Goal: Task Accomplishment & Management: Use online tool/utility

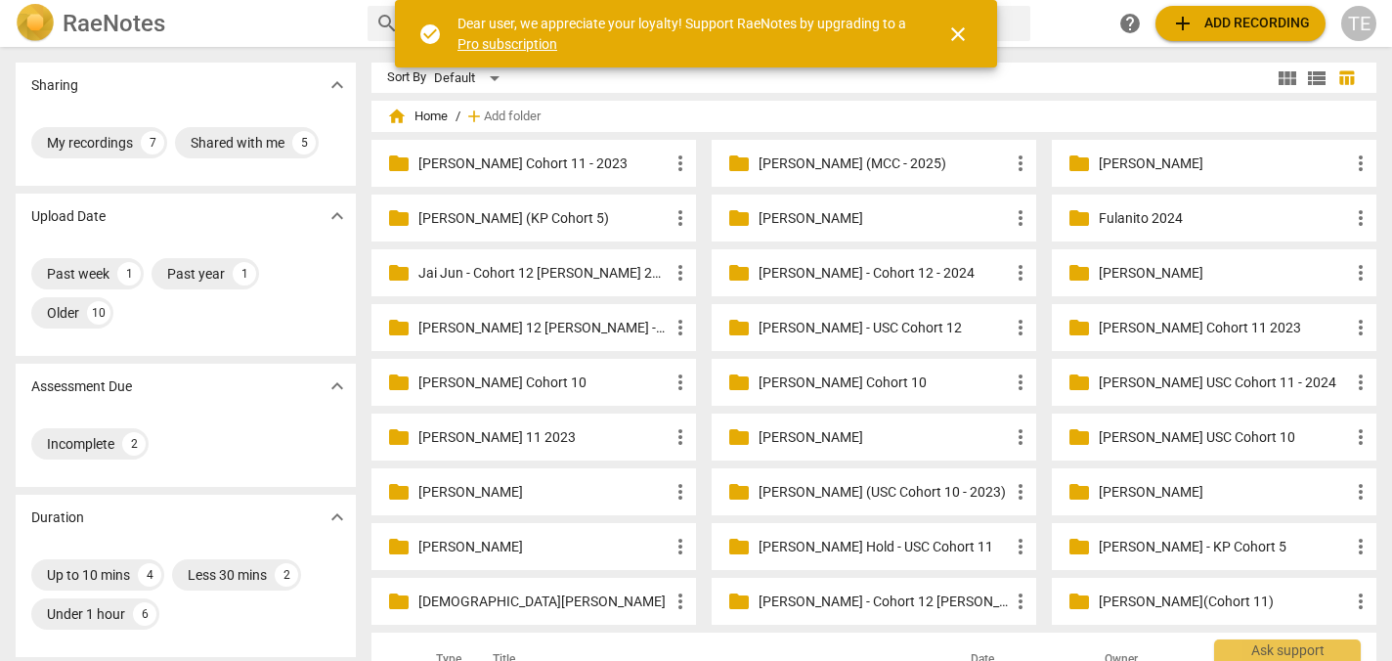
click at [1144, 216] on p "Fulanito 2024" at bounding box center [1224, 218] width 250 height 21
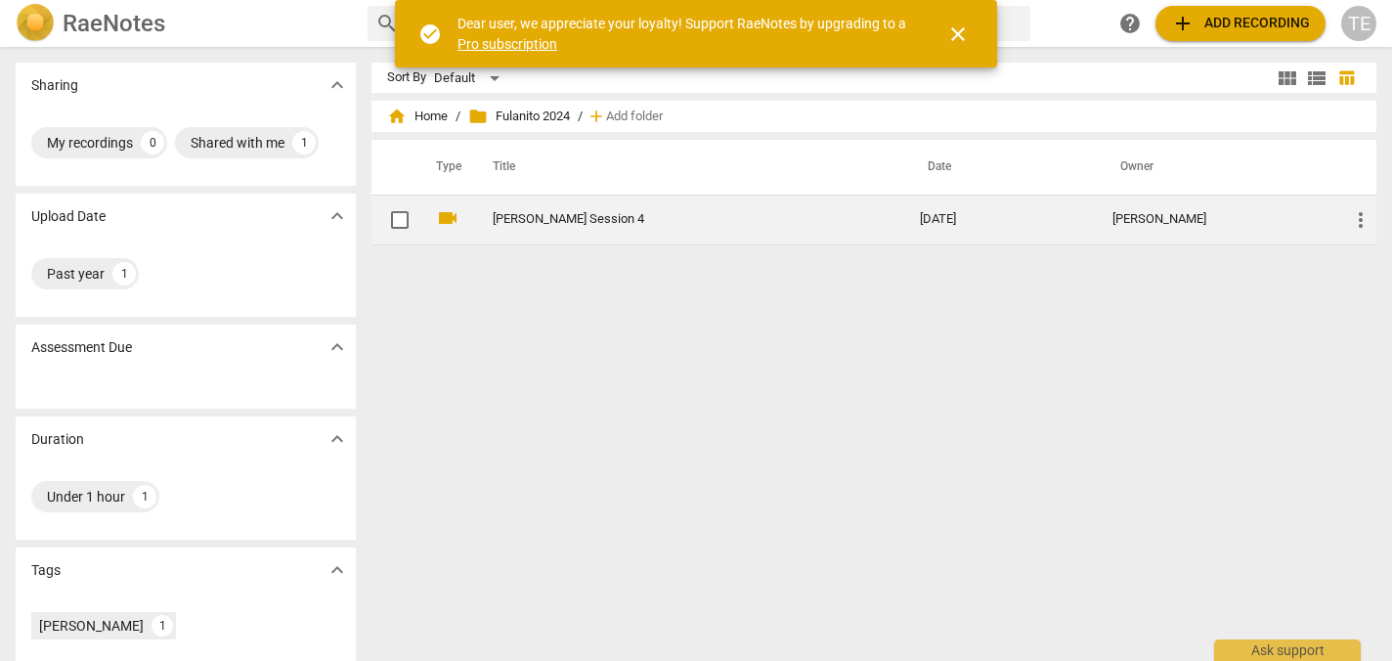
click at [546, 221] on link "[PERSON_NAME] Session 4" at bounding box center [671, 219] width 357 height 15
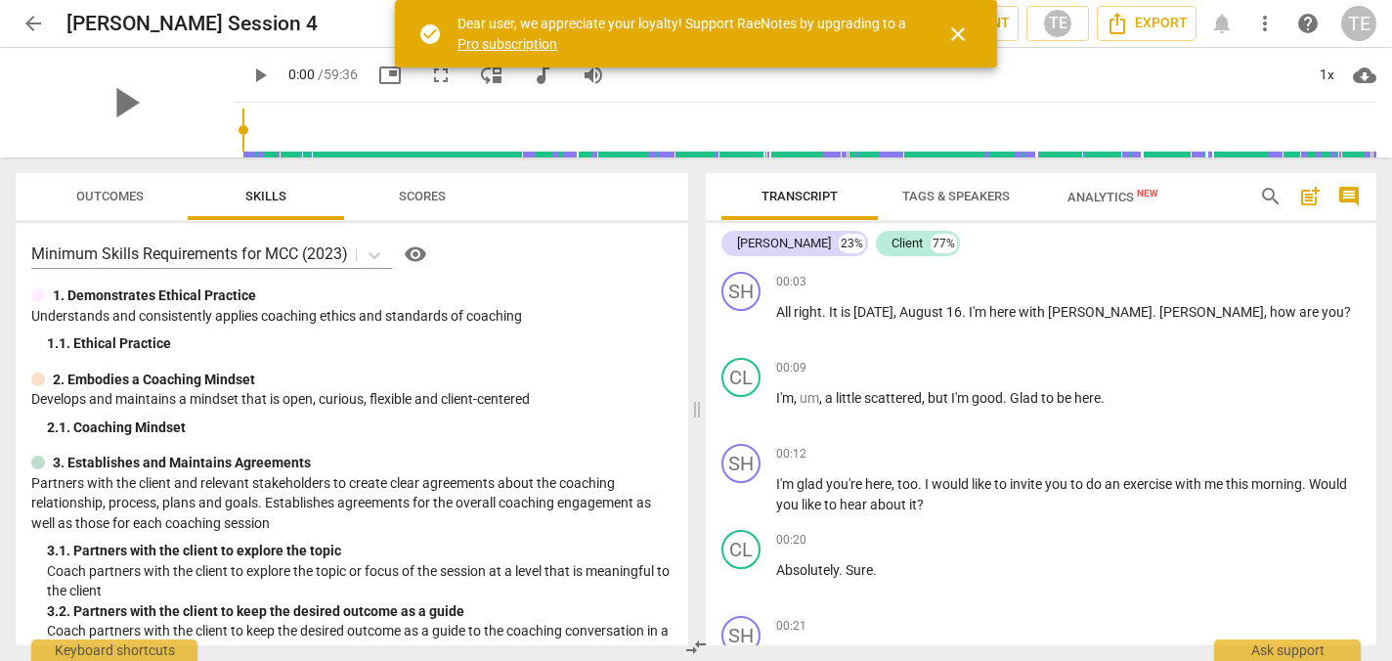
click at [956, 33] on span "close" at bounding box center [957, 33] width 23 height 23
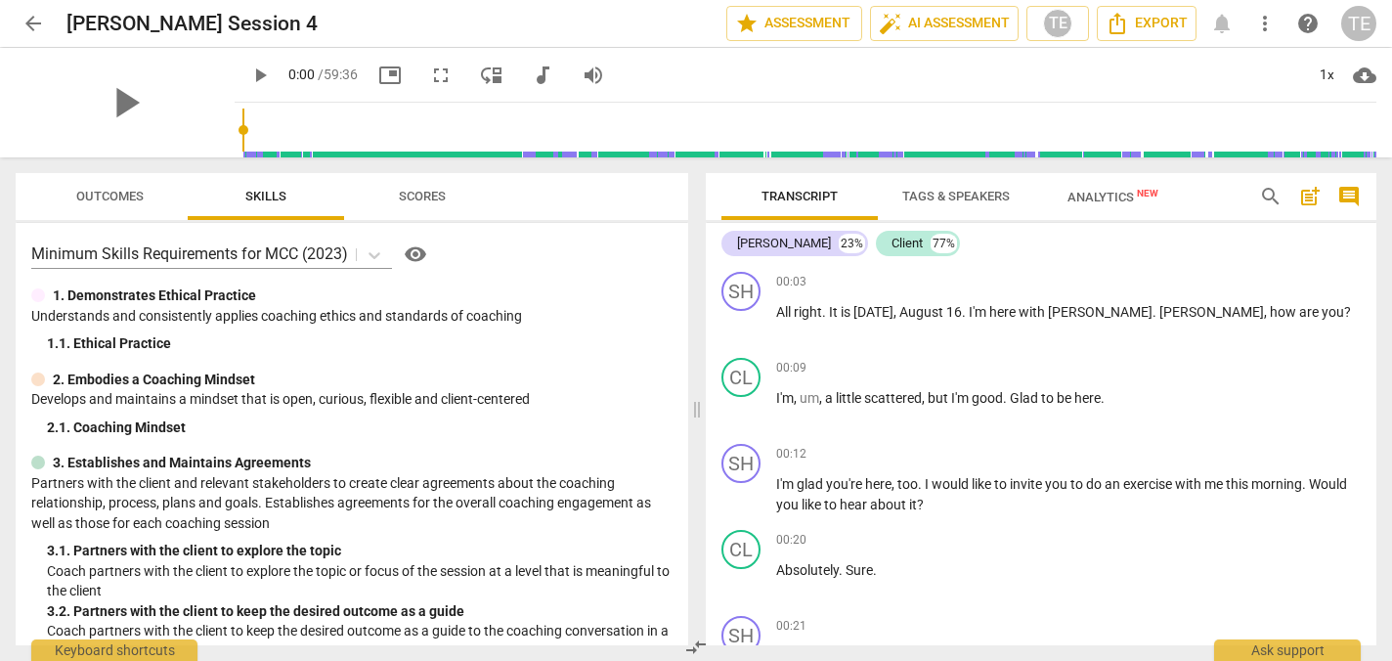
click at [28, 22] on span "arrow_back" at bounding box center [33, 23] width 23 height 23
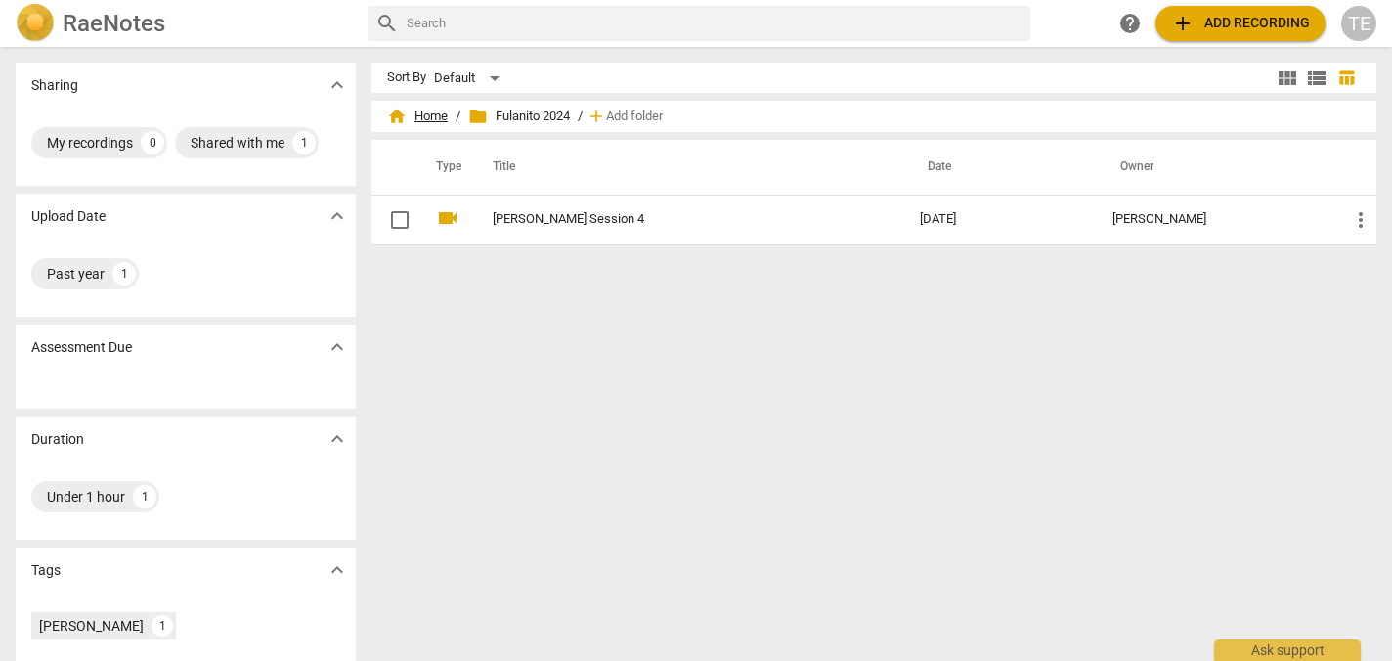
click at [429, 117] on span "home Home" at bounding box center [417, 117] width 61 height 20
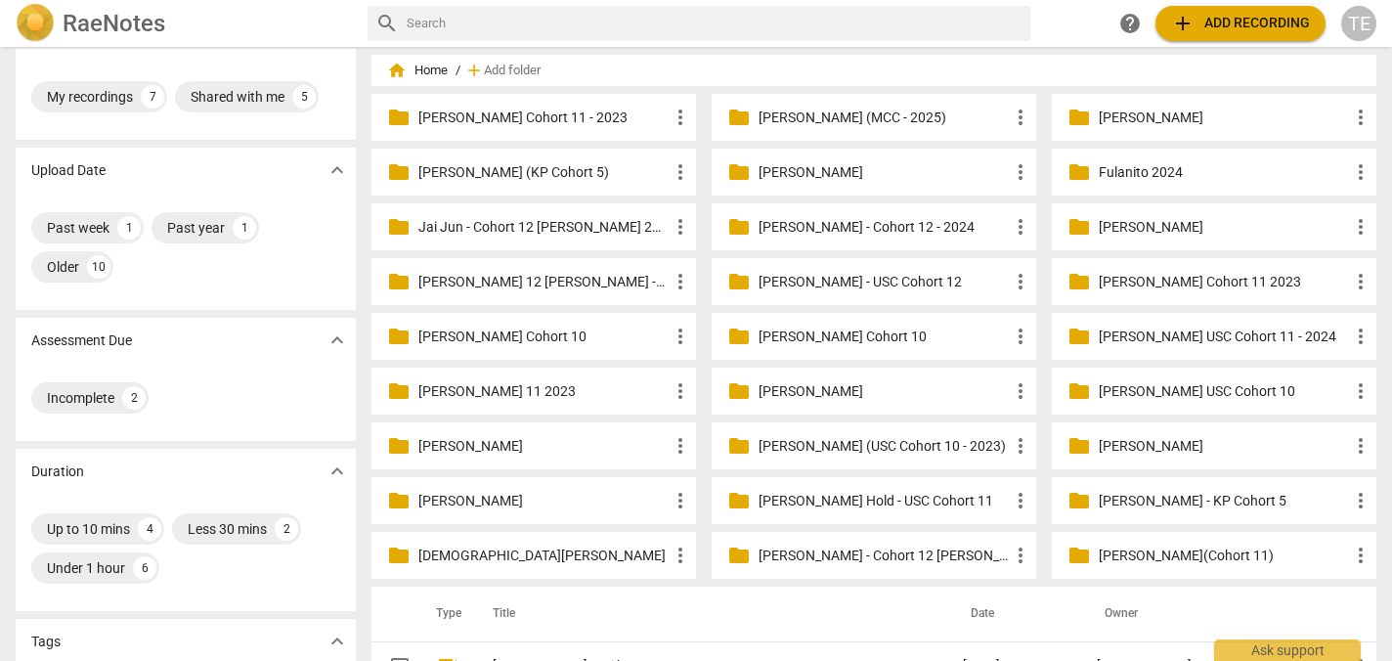
scroll to position [59, 0]
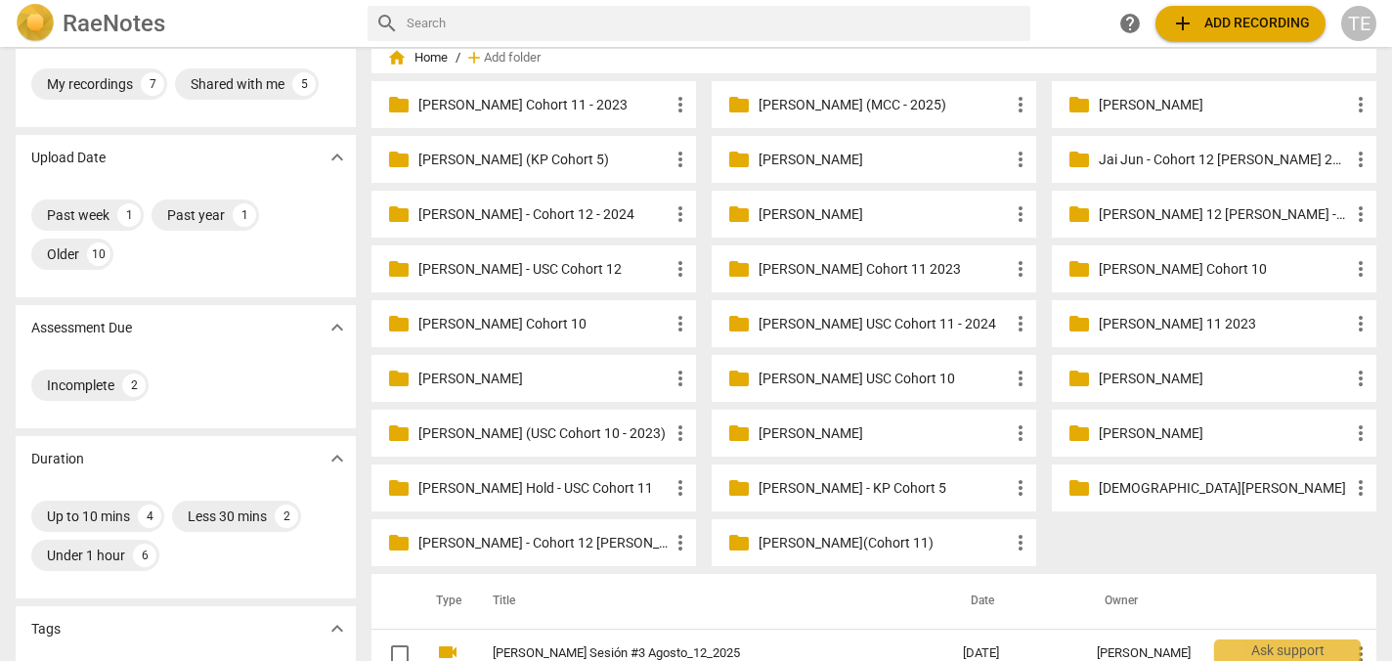
click at [541, 485] on p "[PERSON_NAME] Hold - USC Cohort 11" at bounding box center [543, 488] width 250 height 21
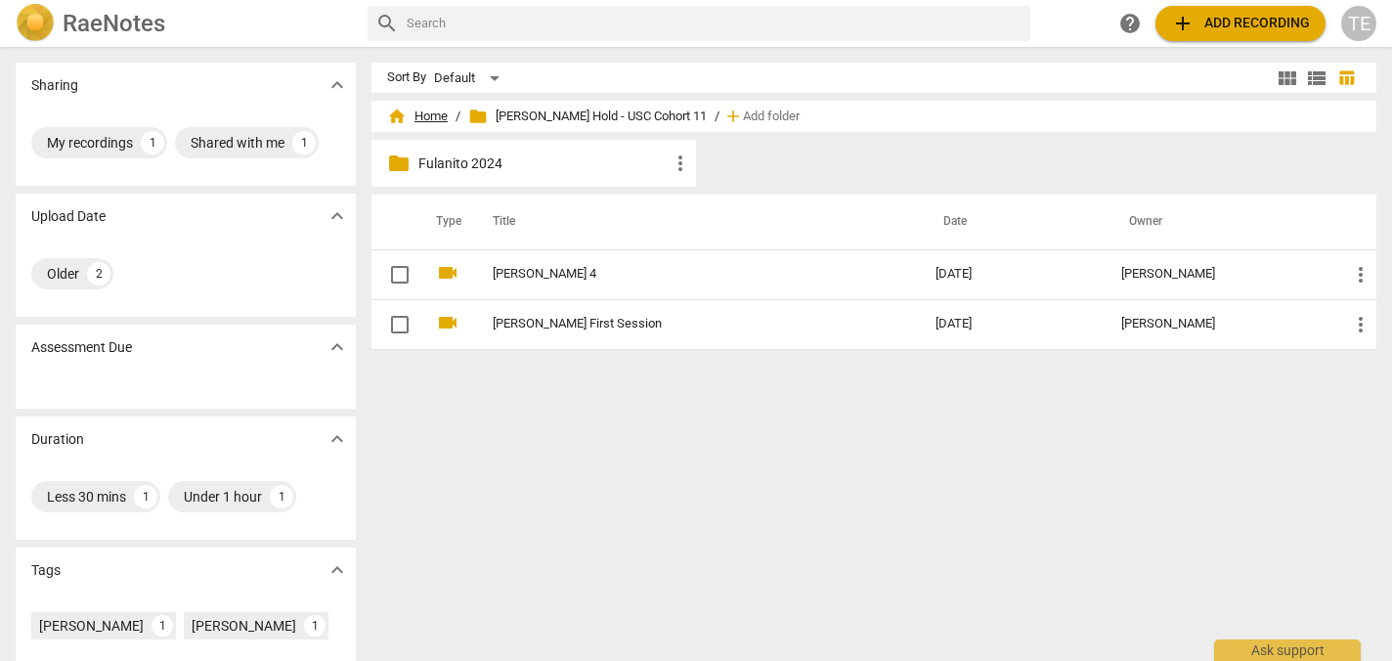
click at [421, 113] on span "home Home" at bounding box center [417, 117] width 61 height 20
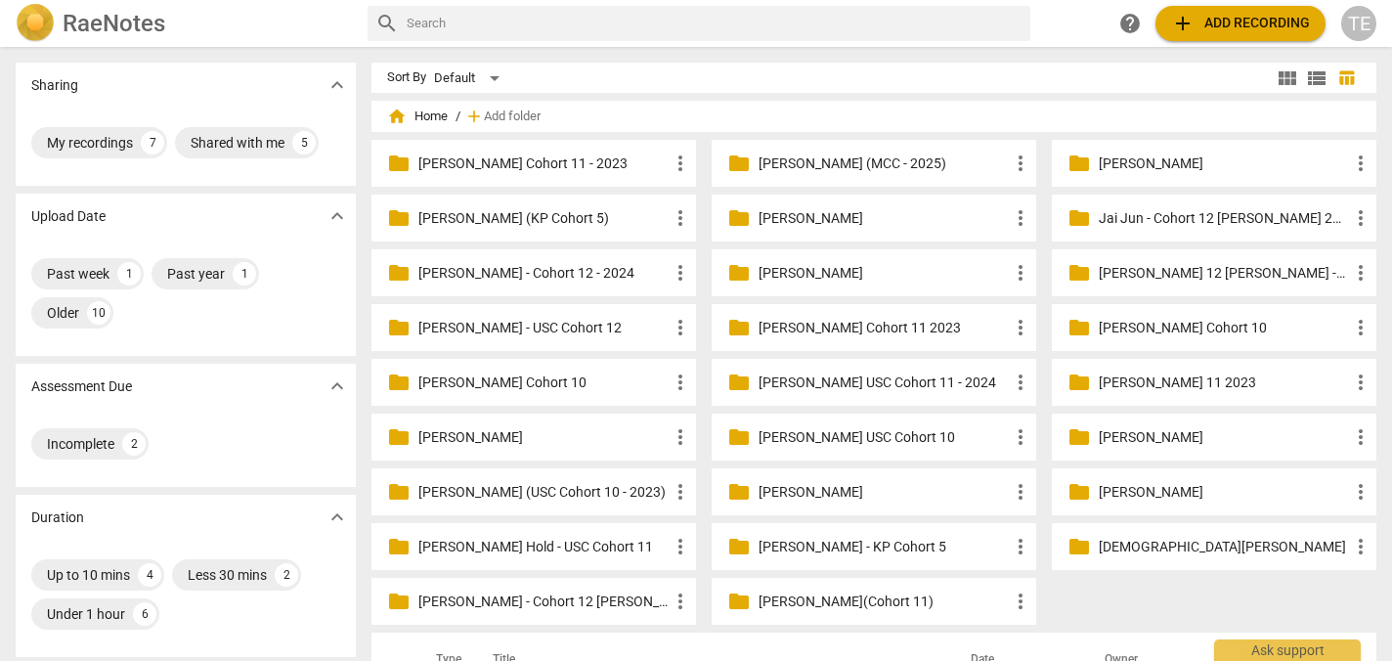
click at [835, 159] on p "[PERSON_NAME] (MCC - 2025)" at bounding box center [883, 163] width 250 height 21
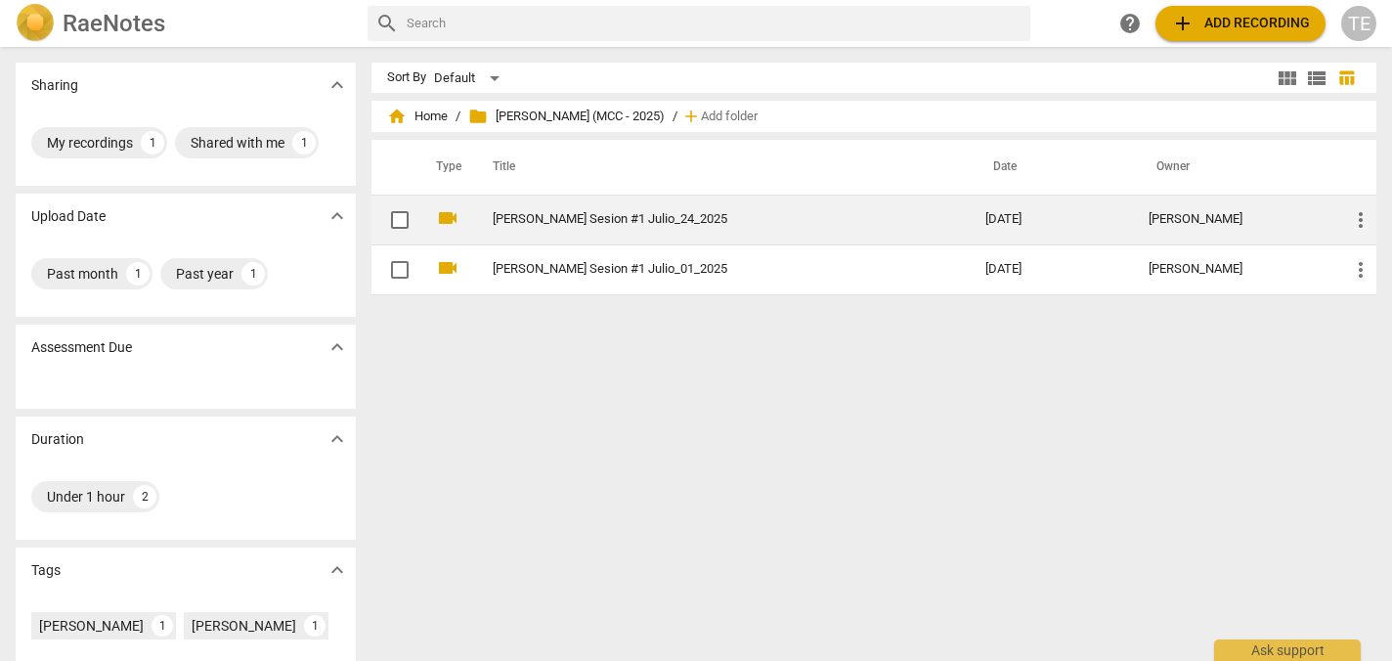
click at [718, 227] on td "[PERSON_NAME] Sesion #1 Julio_24_2025" at bounding box center [719, 219] width 500 height 50
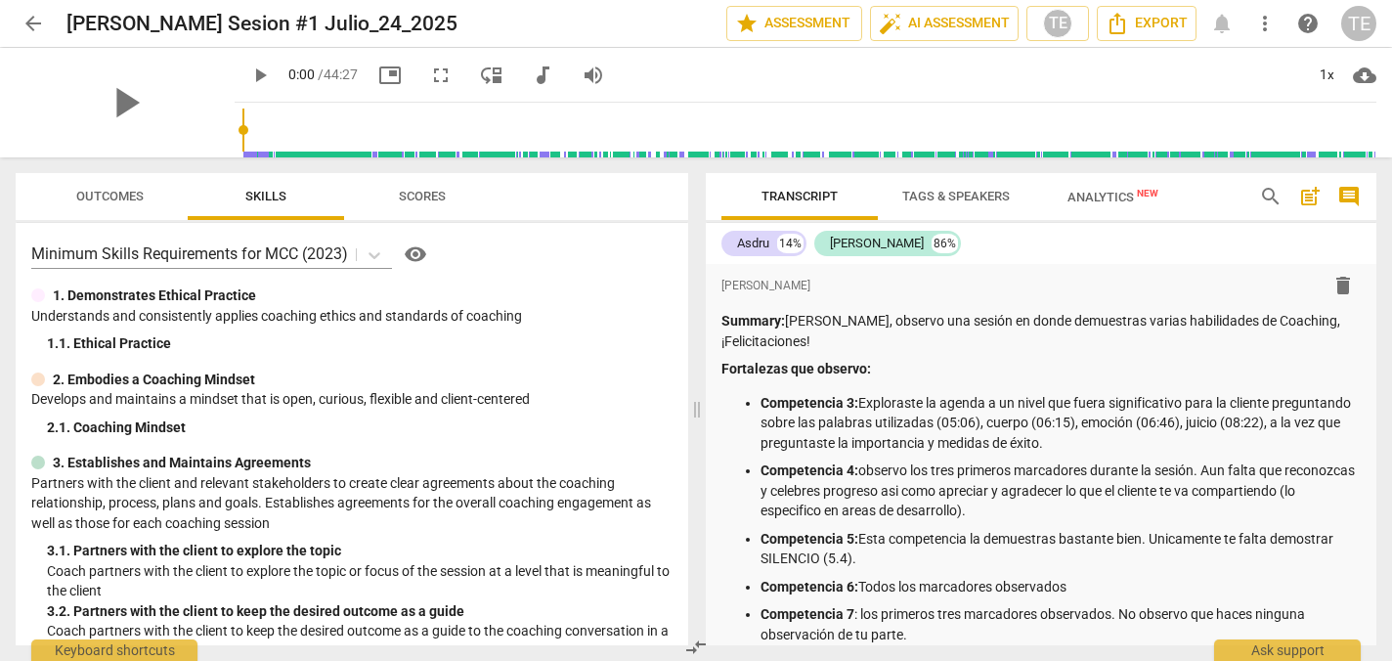
click at [35, 13] on span "arrow_back" at bounding box center [33, 23] width 23 height 23
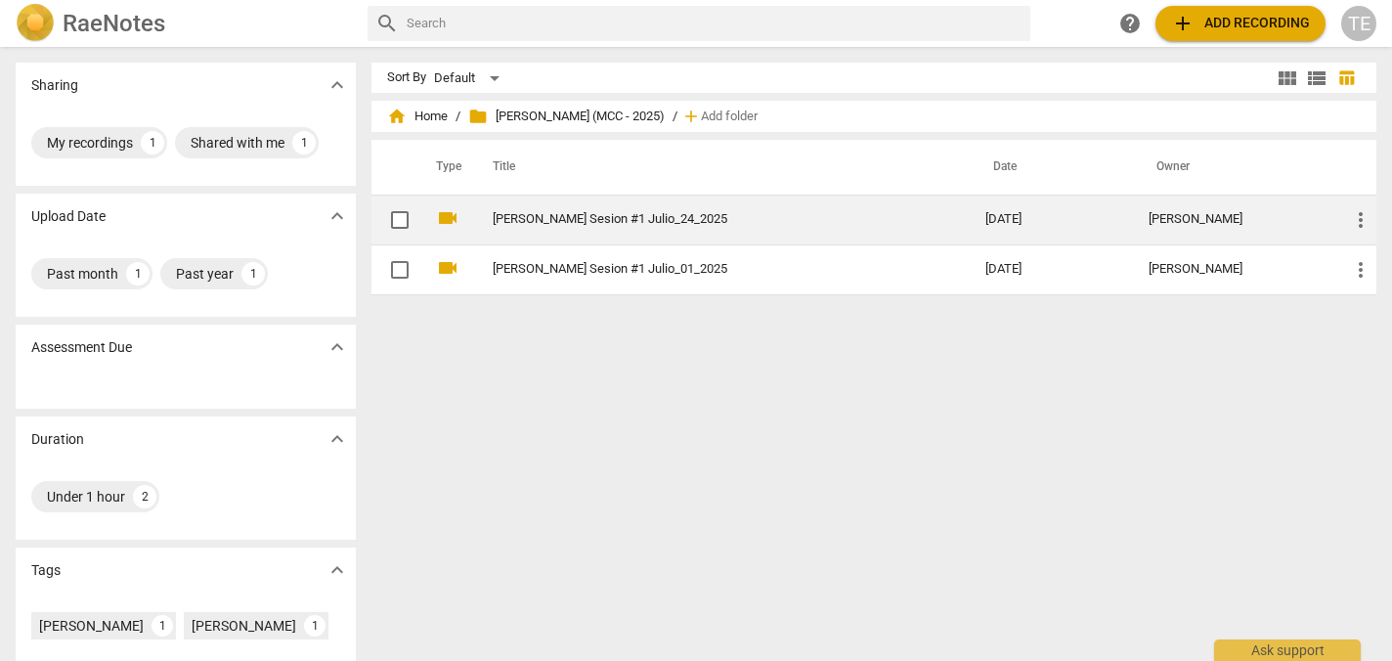
click at [614, 222] on link "[PERSON_NAME] Sesion #1 Julio_24_2025" at bounding box center [704, 219] width 422 height 15
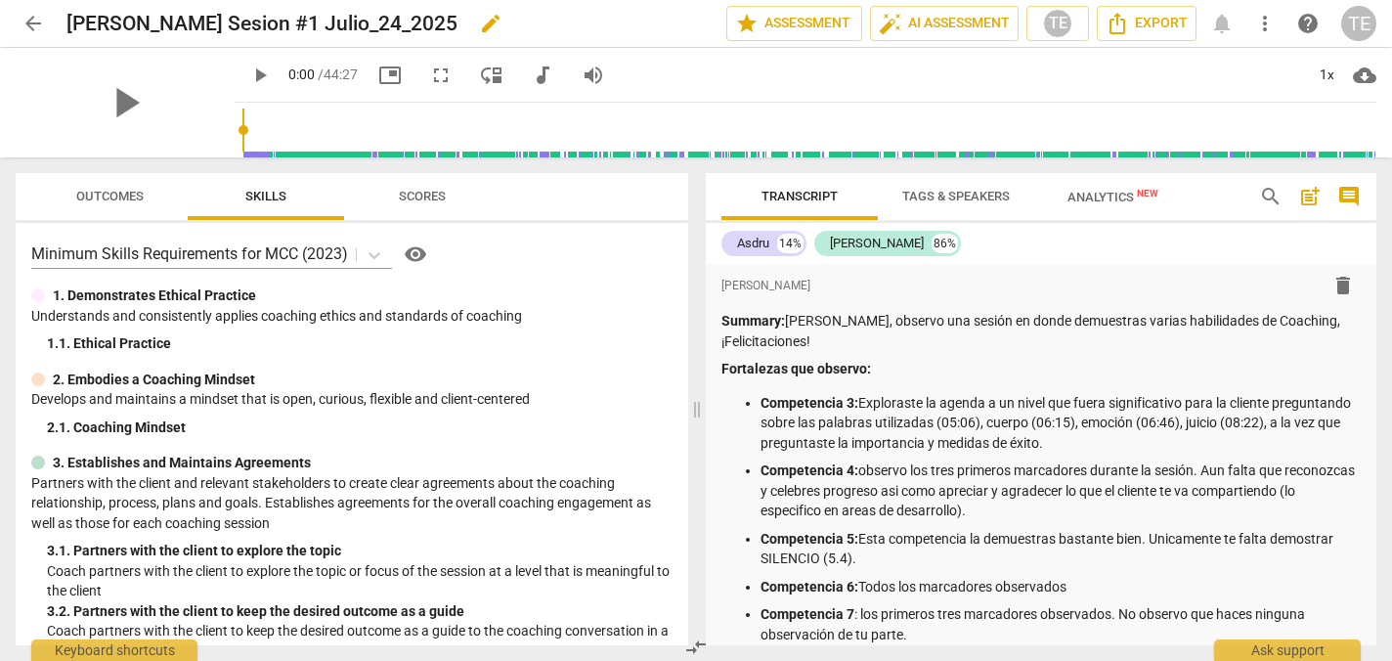
click at [244, 24] on h2 "[PERSON_NAME] Sesion #1 Julio_24_2025" at bounding box center [261, 24] width 391 height 24
click at [479, 20] on span "edit" at bounding box center [490, 23] width 23 height 23
click at [242, 22] on input "[PERSON_NAME] Sesion #1 Julio_24_2025" at bounding box center [353, 23] width 574 height 37
click at [423, 21] on input "[PERSON_NAME] Sesion #2 Julio_24_2025" at bounding box center [353, 23] width 574 height 37
type input "[PERSON_NAME] Sesion #2 Julio_24_2025"
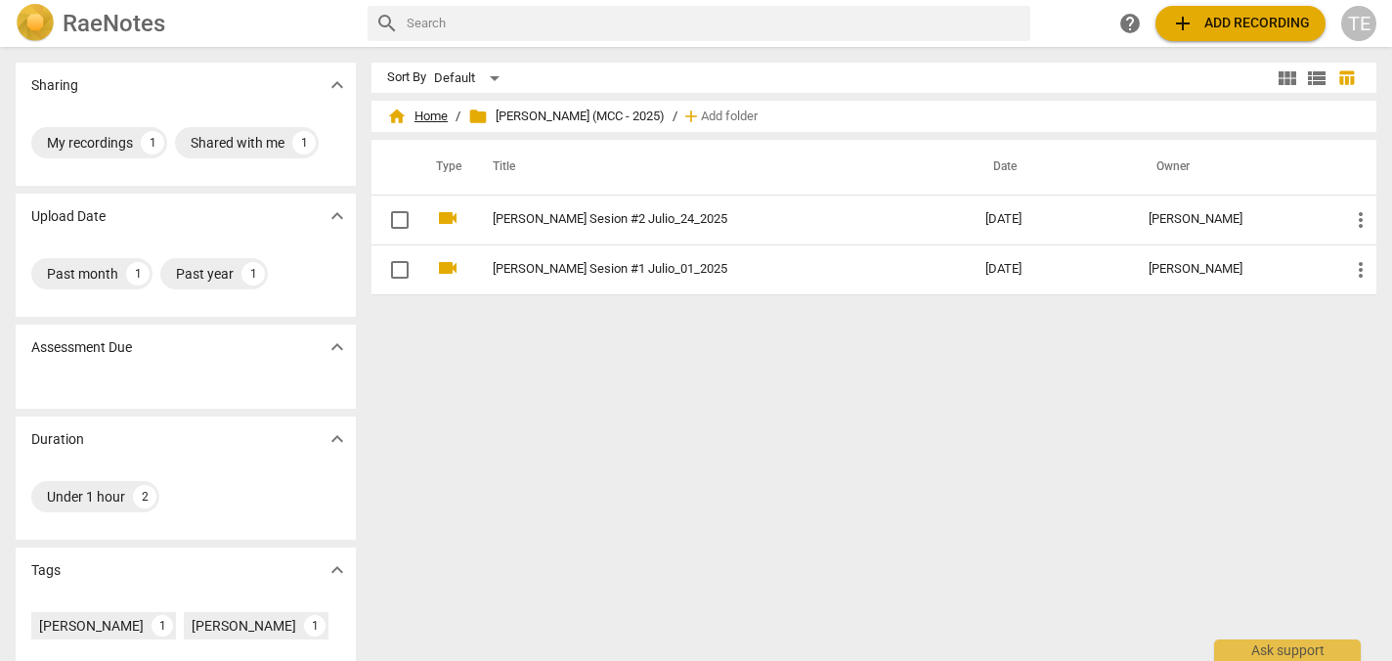
click at [425, 112] on span "home Home" at bounding box center [417, 117] width 61 height 20
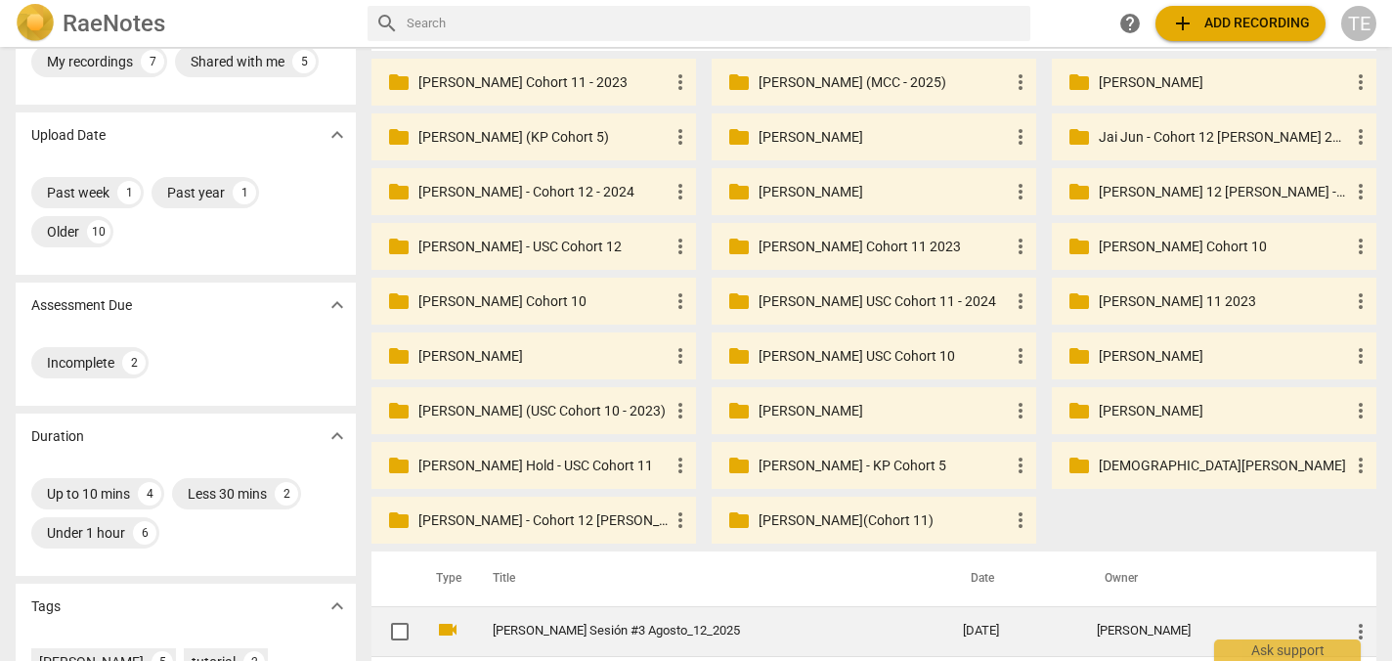
scroll to position [46, 0]
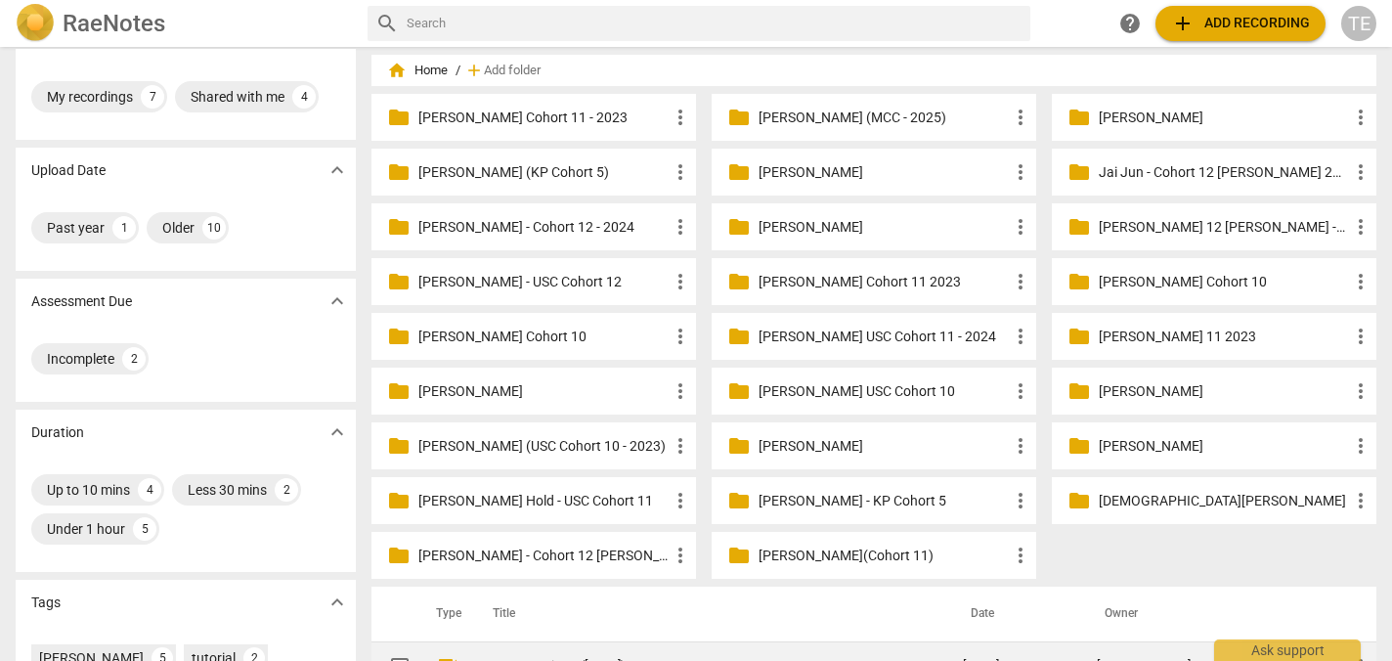
click at [803, 113] on p "[PERSON_NAME] (MCC - 2025)" at bounding box center [883, 118] width 250 height 21
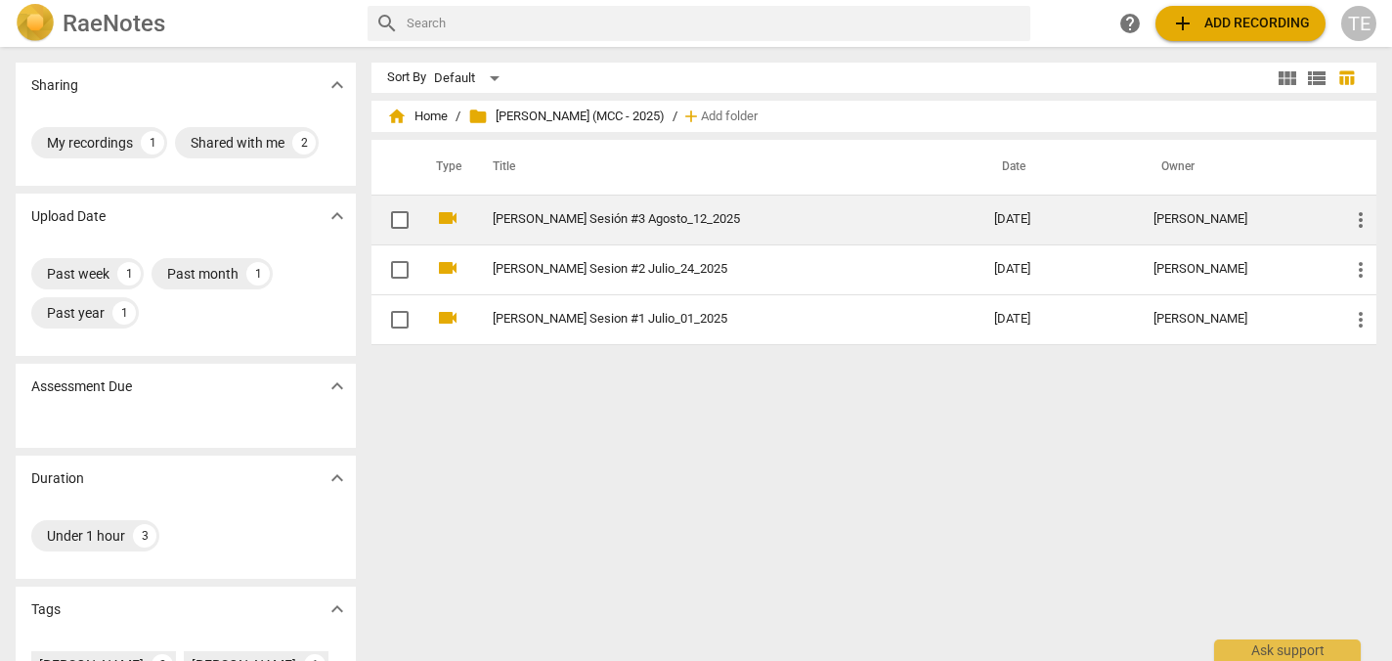
click at [642, 217] on link "[PERSON_NAME] Sesión #3 Agosto_12_2025" at bounding box center [708, 219] width 431 height 15
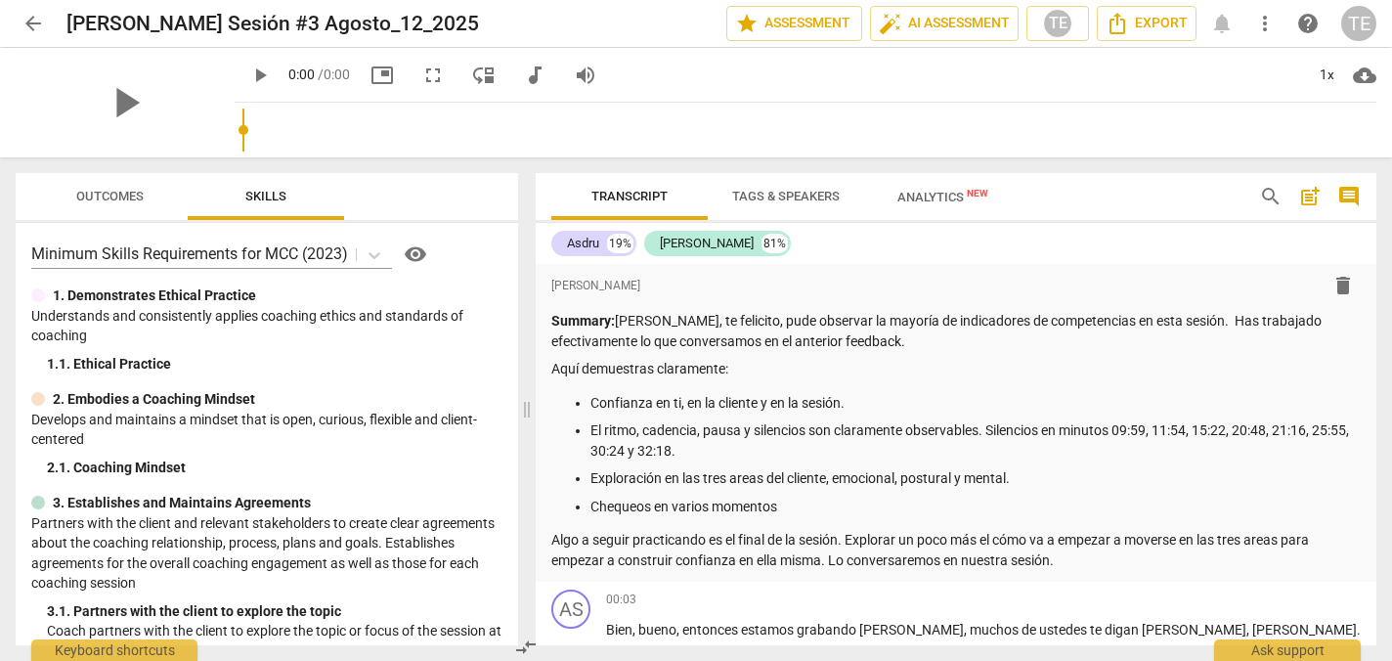
drag, startPoint x: 698, startPoint y: 357, endPoint x: 528, endPoint y: 371, distance: 170.7
click at [528, 371] on span at bounding box center [527, 408] width 12 height 503
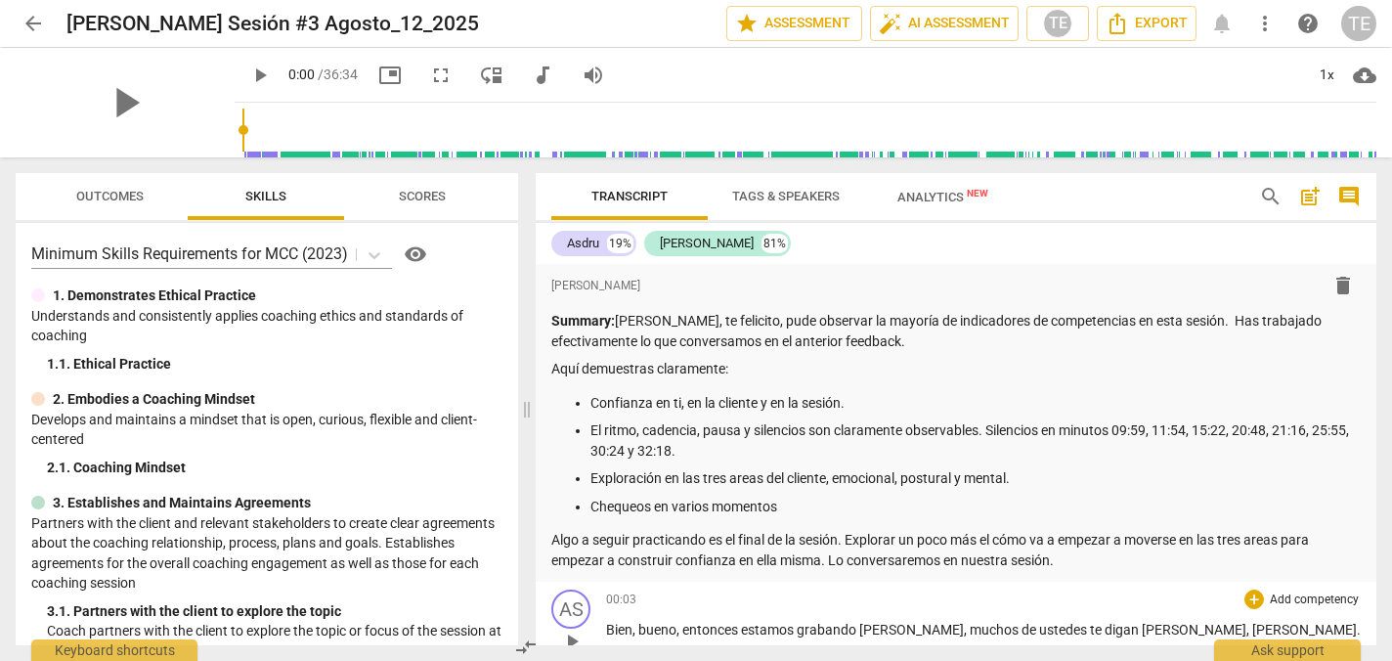
click at [1167, 587] on div "AS play_arrow pause 00:03 + Add competency keyboard_arrow_right Bien , bueno , …" at bounding box center [956, 625] width 841 height 86
click at [1021, 634] on span "de" at bounding box center [1030, 630] width 18 height 16
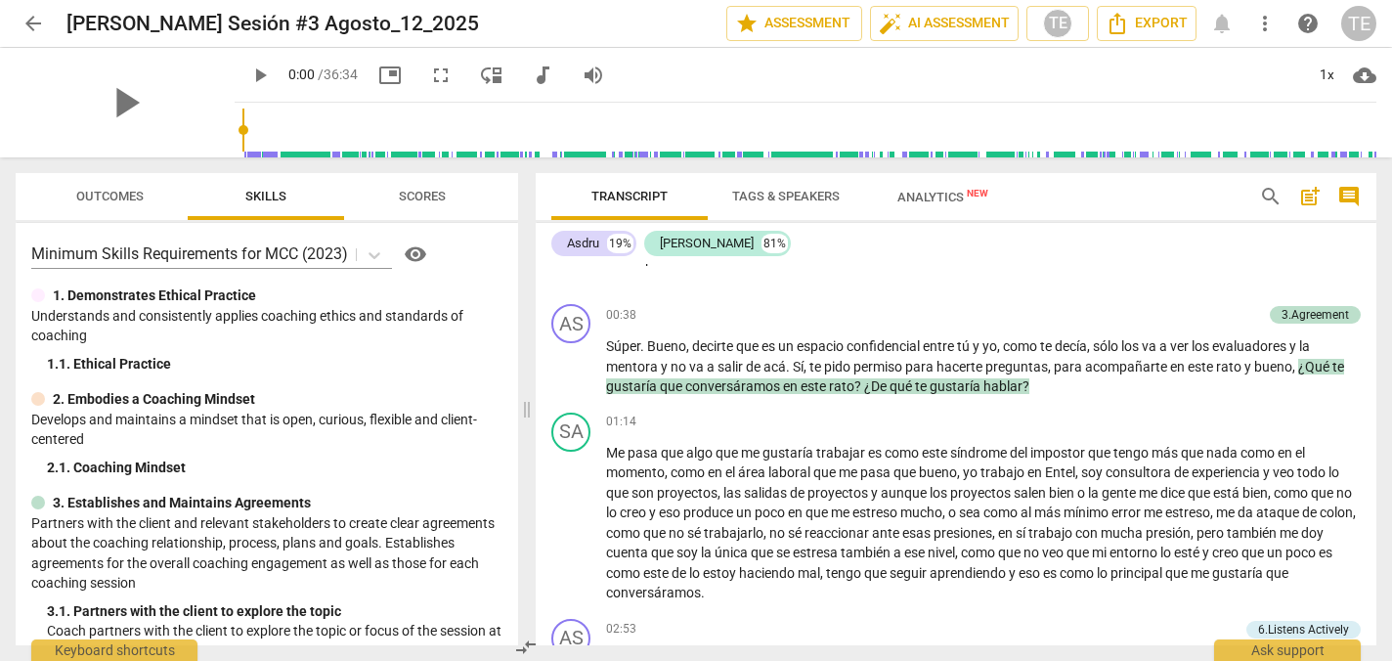
scroll to position [682, 0]
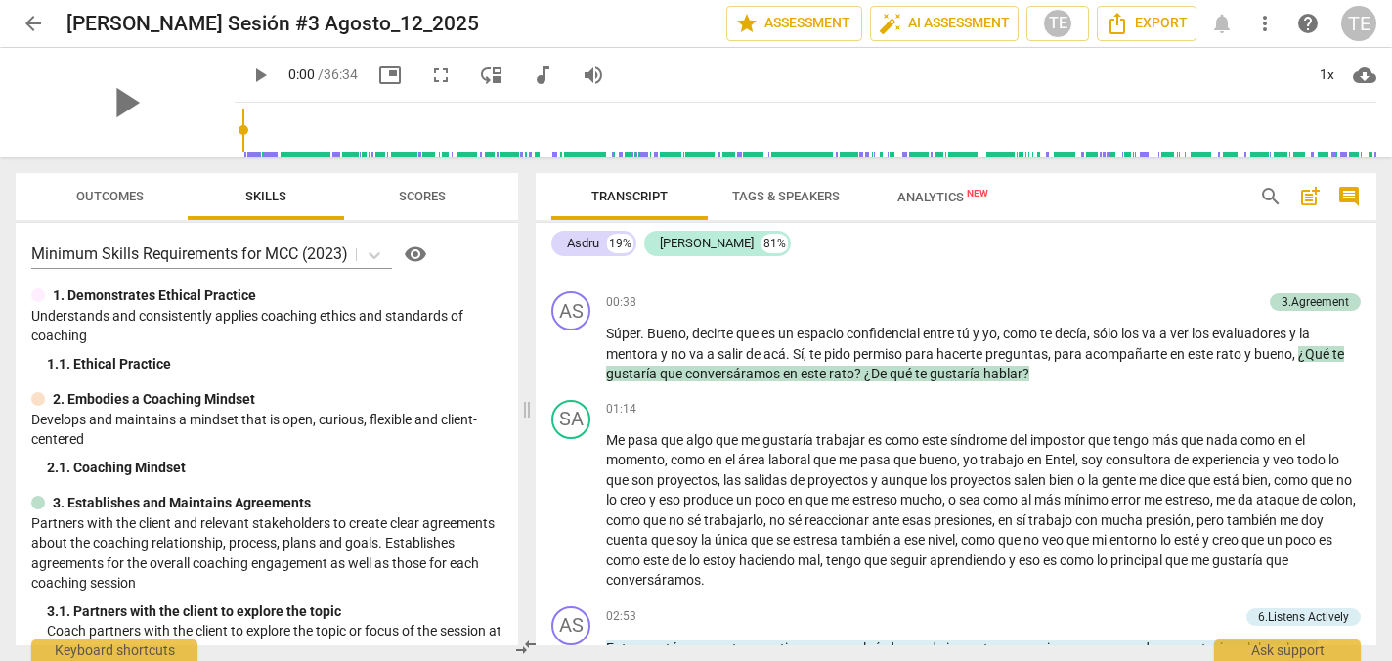
click at [105, 193] on span "Outcomes" at bounding box center [109, 196] width 67 height 15
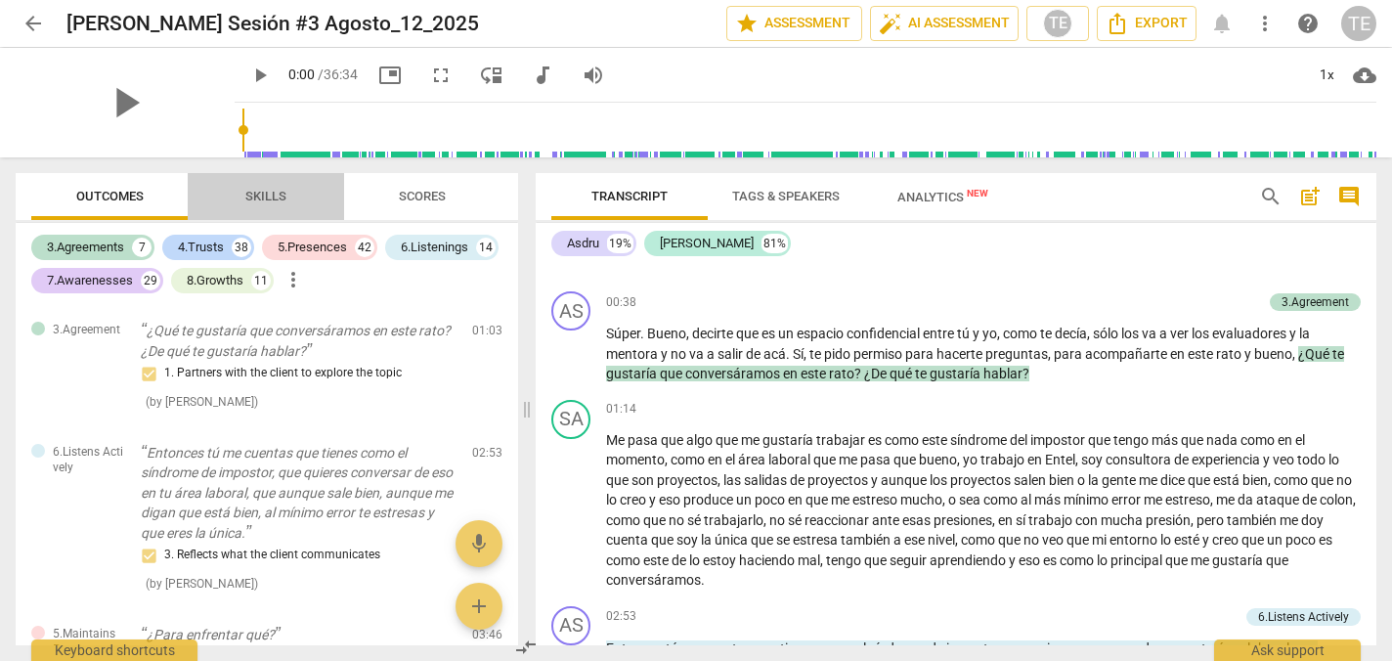
click at [266, 194] on span "Skills" at bounding box center [265, 196] width 41 height 15
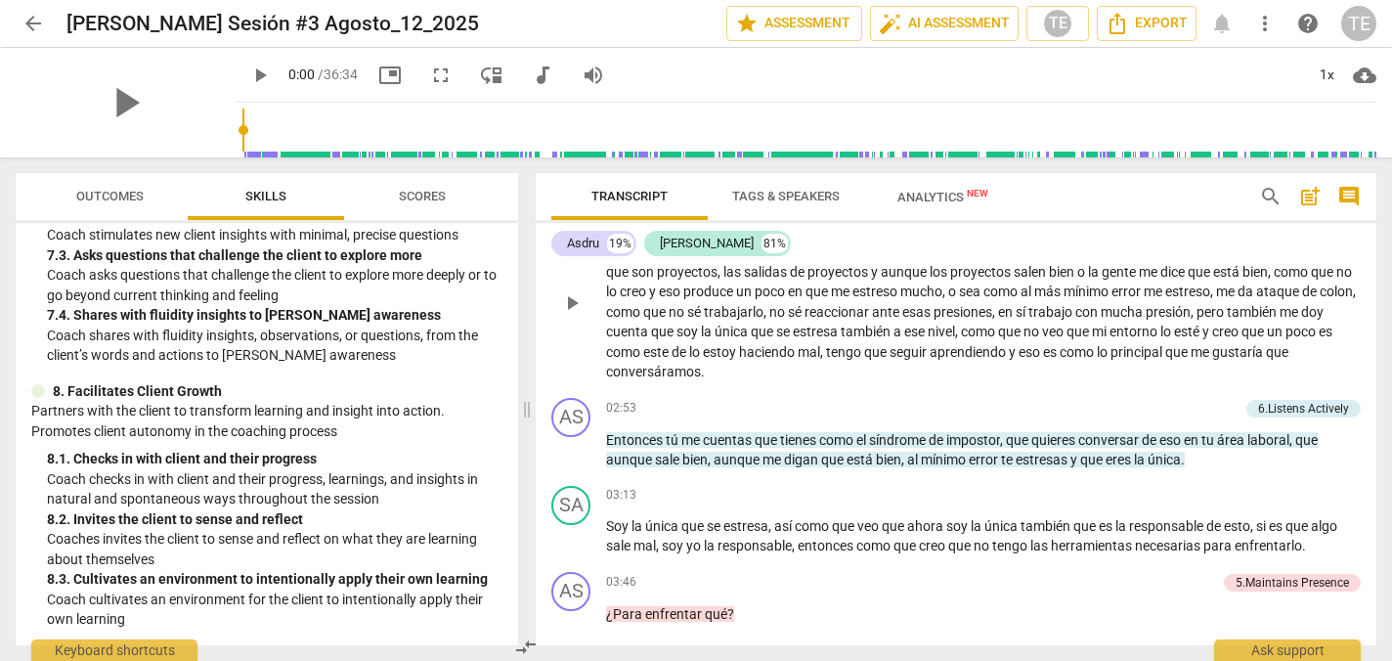
scroll to position [891, 0]
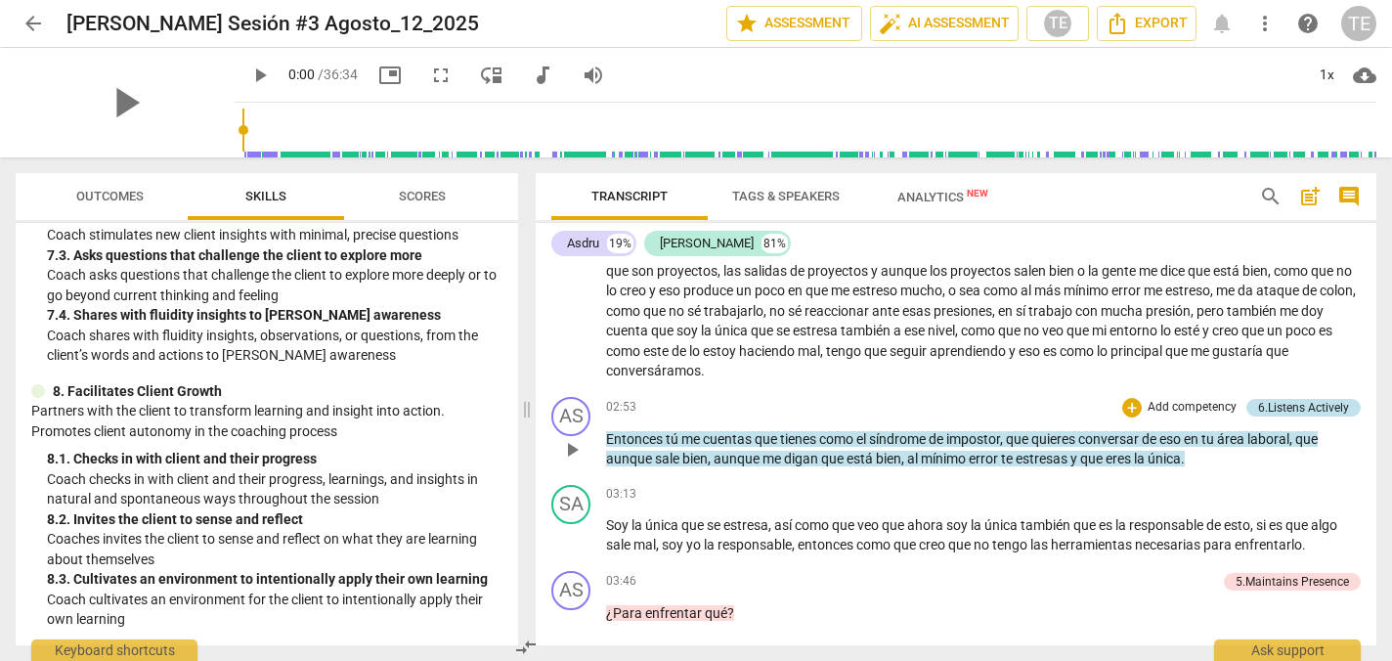
click at [1298, 405] on div "6.Listens Actively" at bounding box center [1303, 408] width 91 height 18
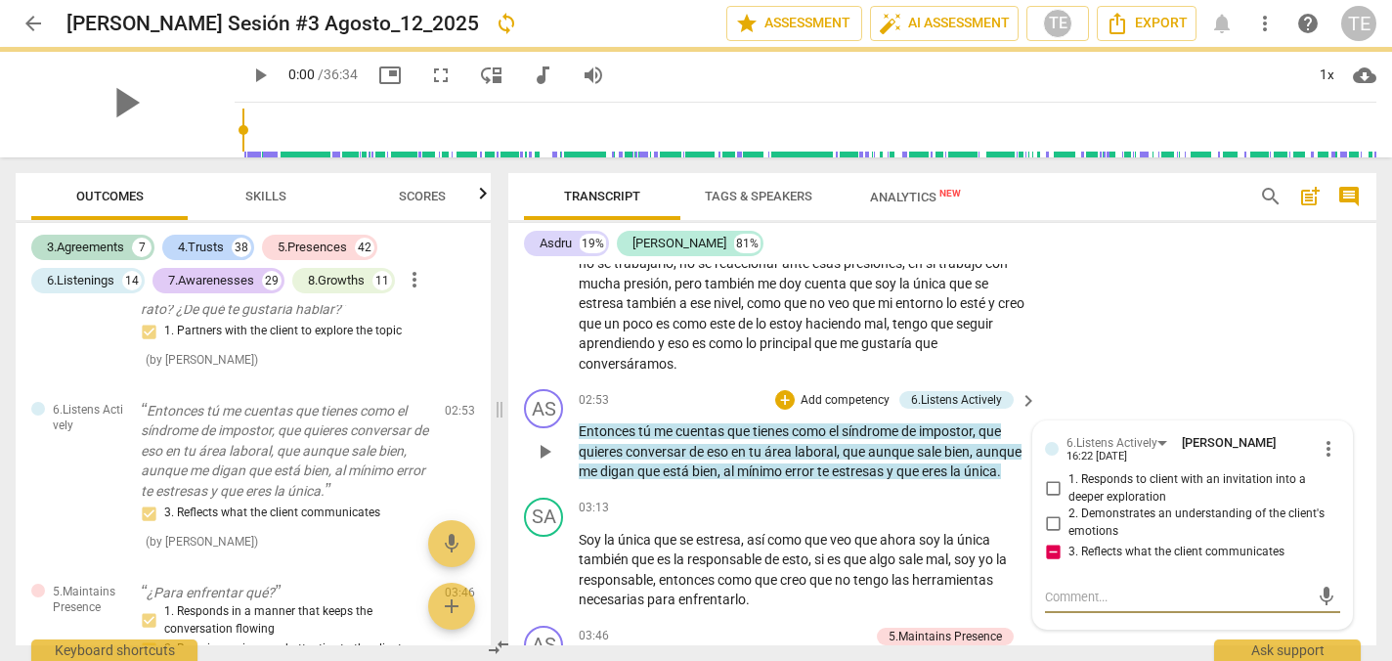
scroll to position [1145, 0]
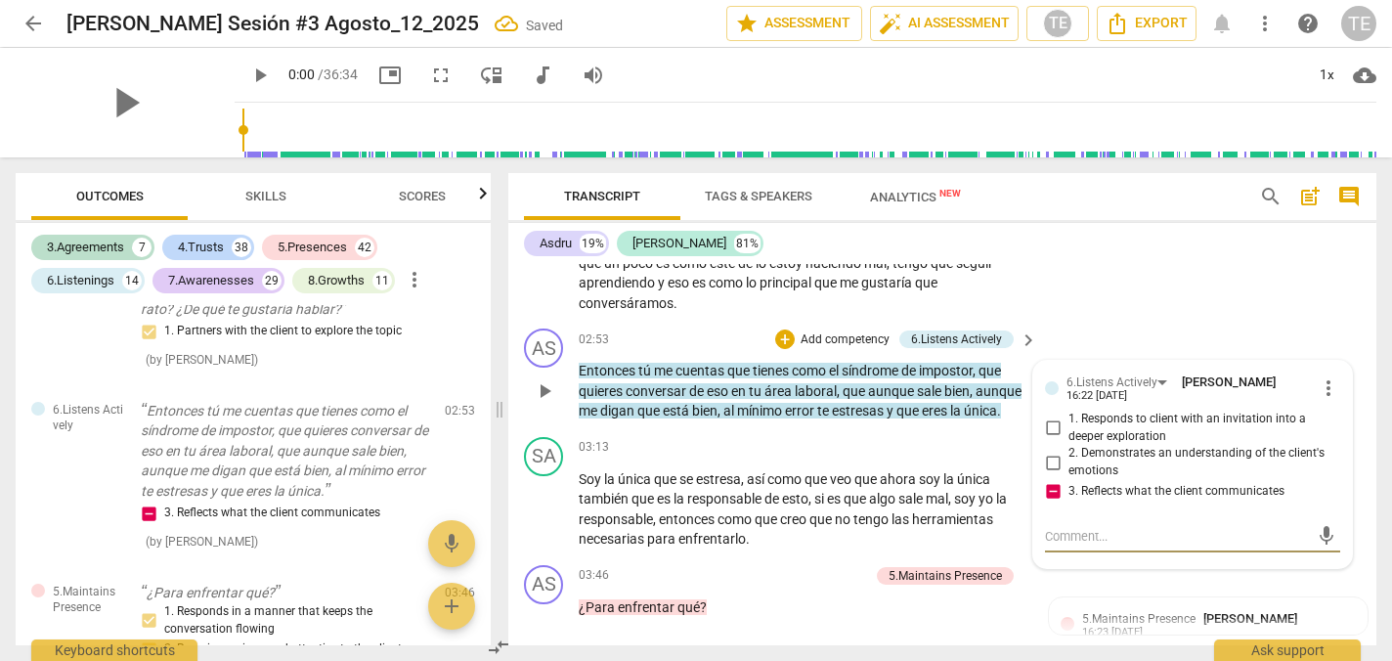
click at [1050, 495] on input "3. Reflects what the client communicates" at bounding box center [1052, 491] width 31 height 23
checkbox input "true"
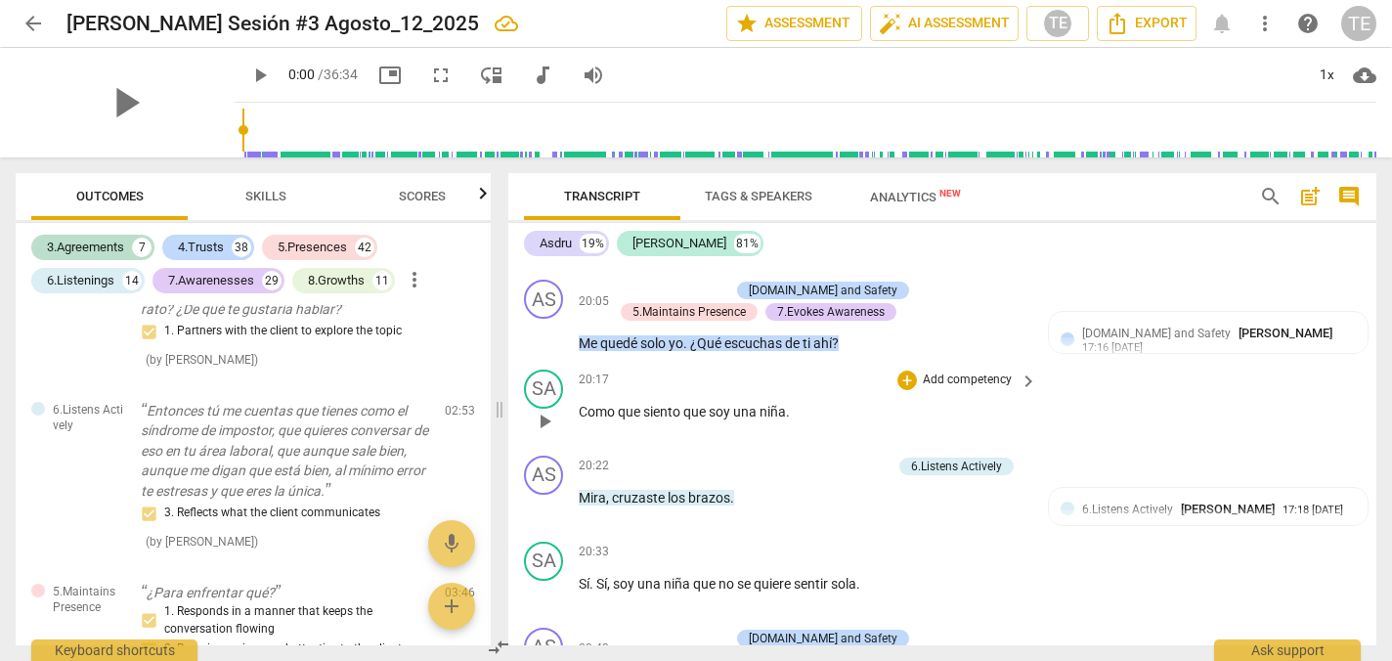
scroll to position [7056, 0]
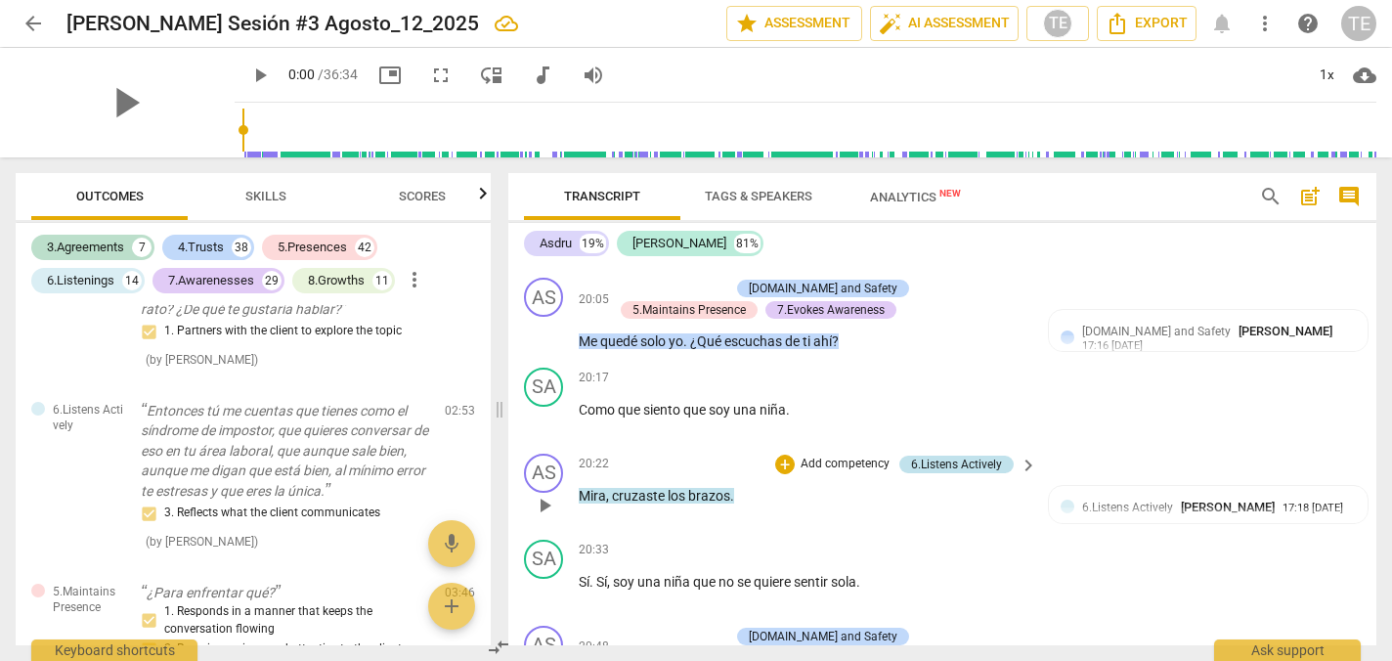
click at [958, 455] on div "6.Listens Actively" at bounding box center [956, 464] width 91 height 18
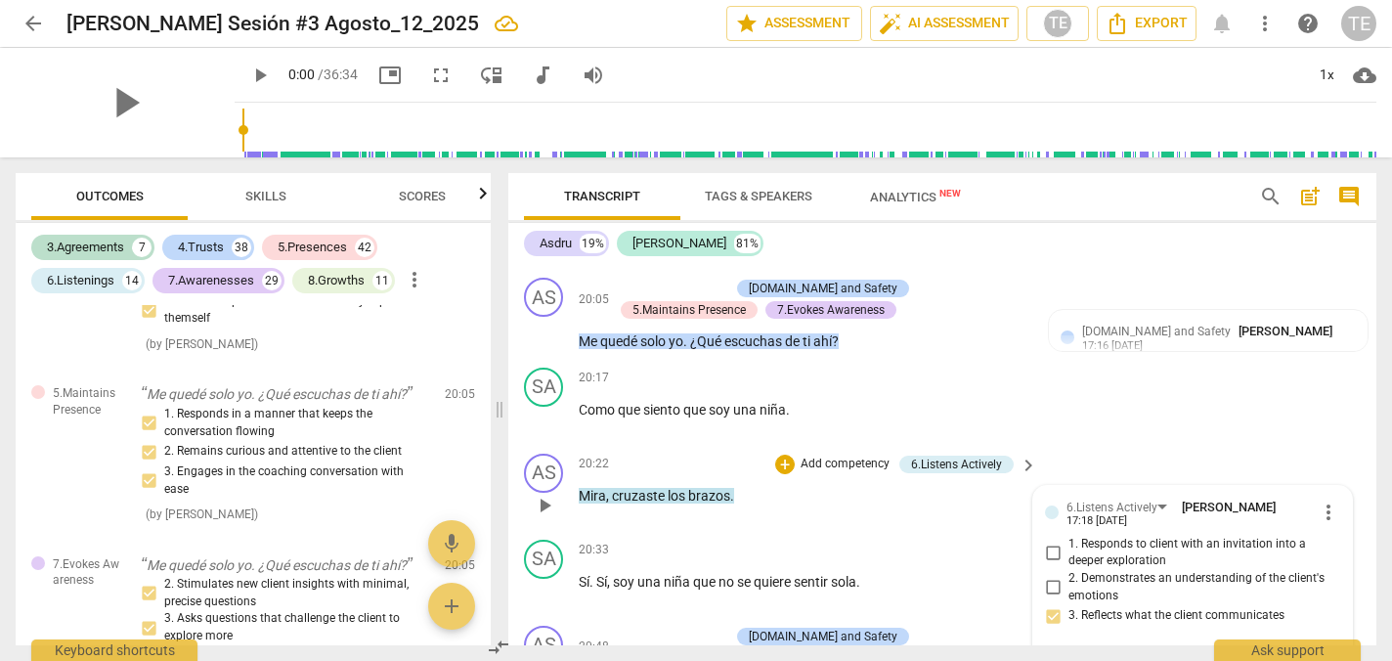
scroll to position [13015, 0]
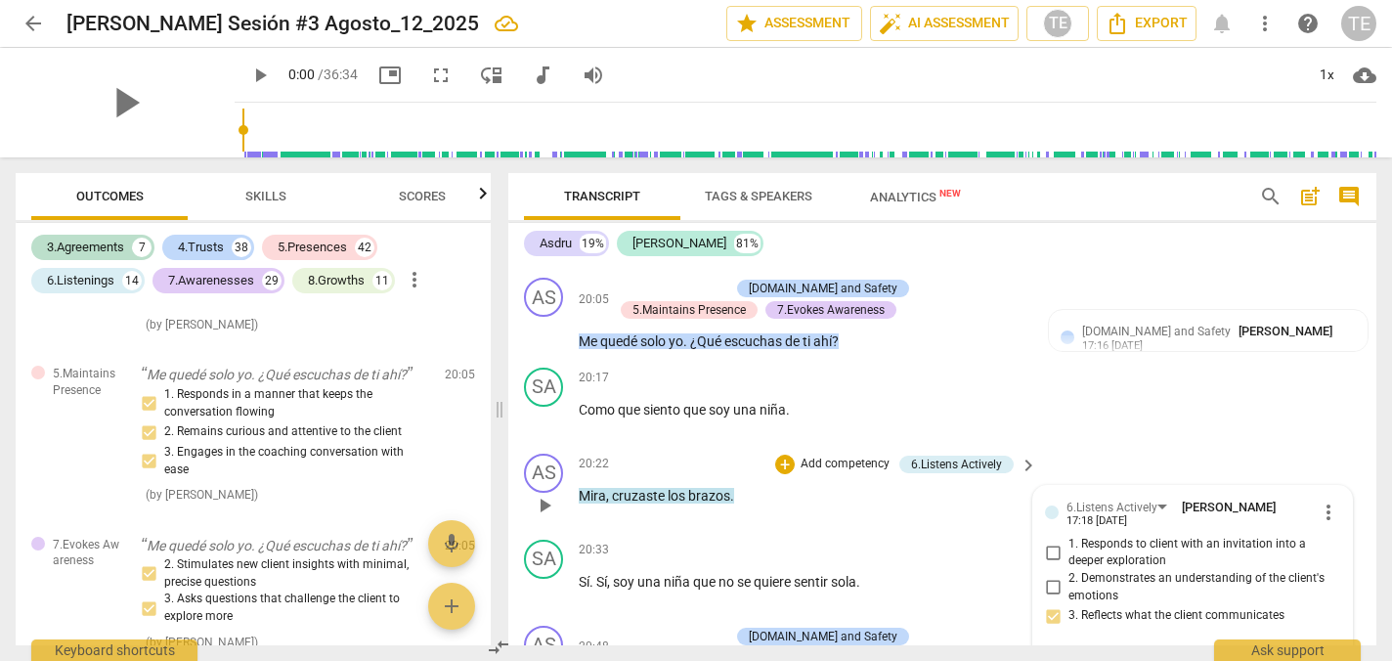
click at [1051, 604] on input "3. Reflects what the client communicates" at bounding box center [1052, 615] width 31 height 23
click at [1049, 604] on input "3. Reflects what the client communicates" at bounding box center [1052, 615] width 31 height 23
checkbox input "true"
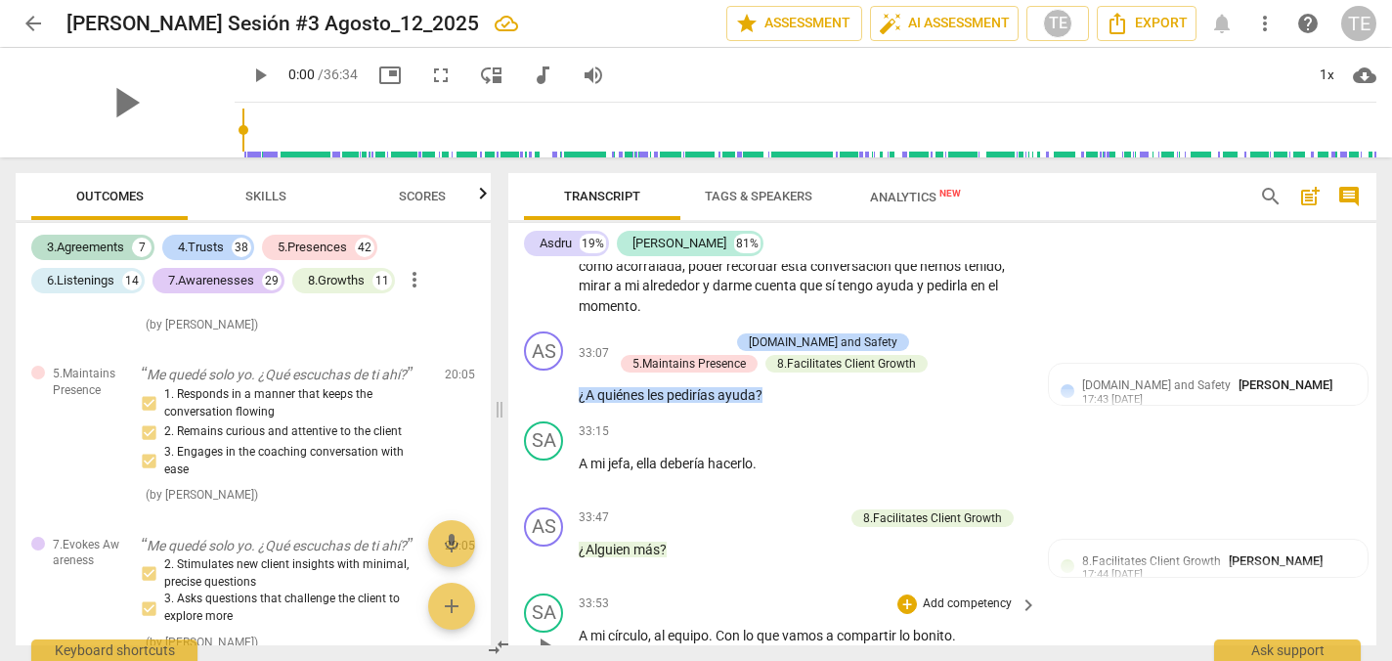
scroll to position [11527, 0]
